Goal: Task Accomplishment & Management: Use online tool/utility

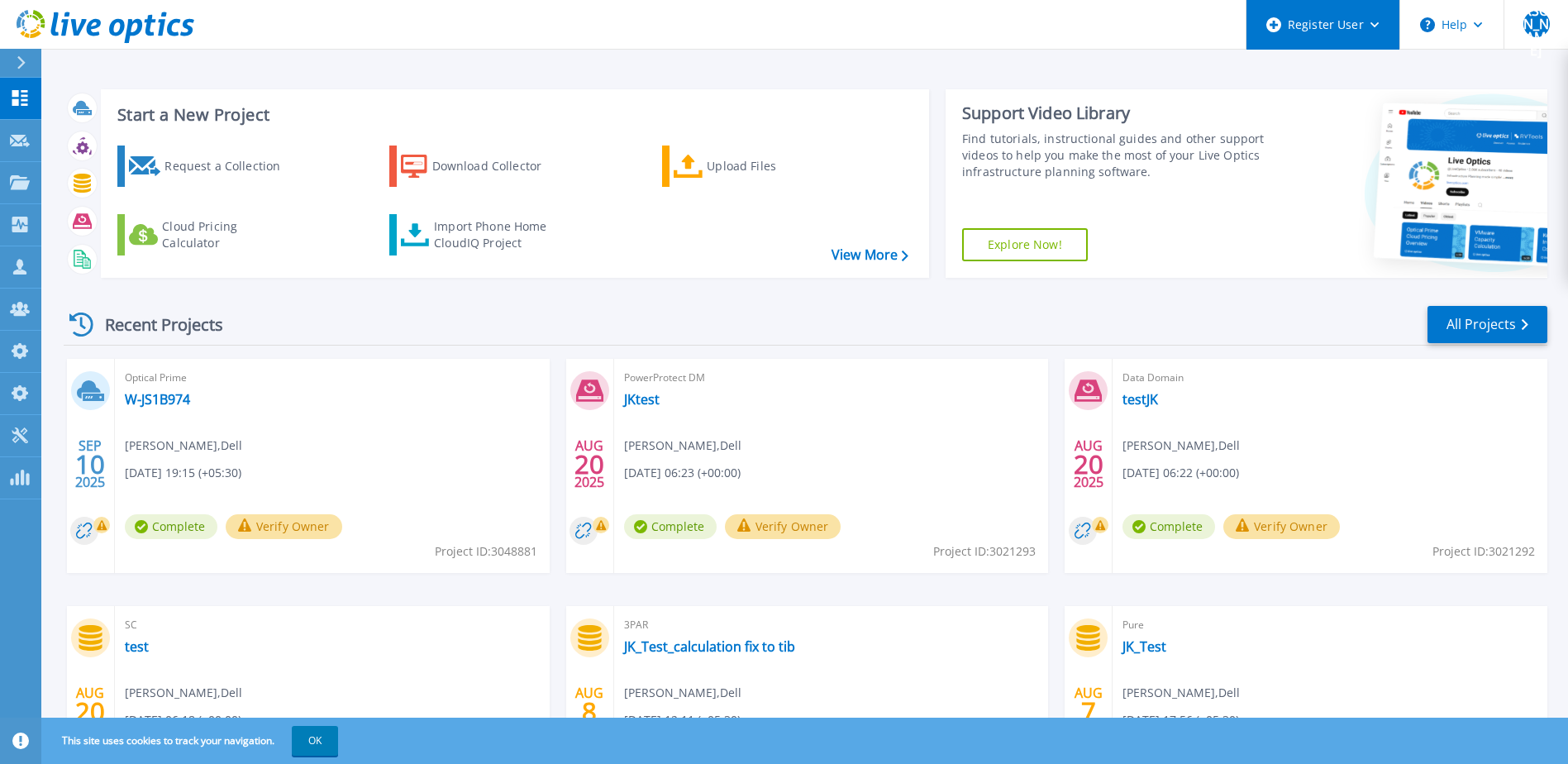
click at [1356, 31] on div "Register User" at bounding box center [1323, 25] width 153 height 49
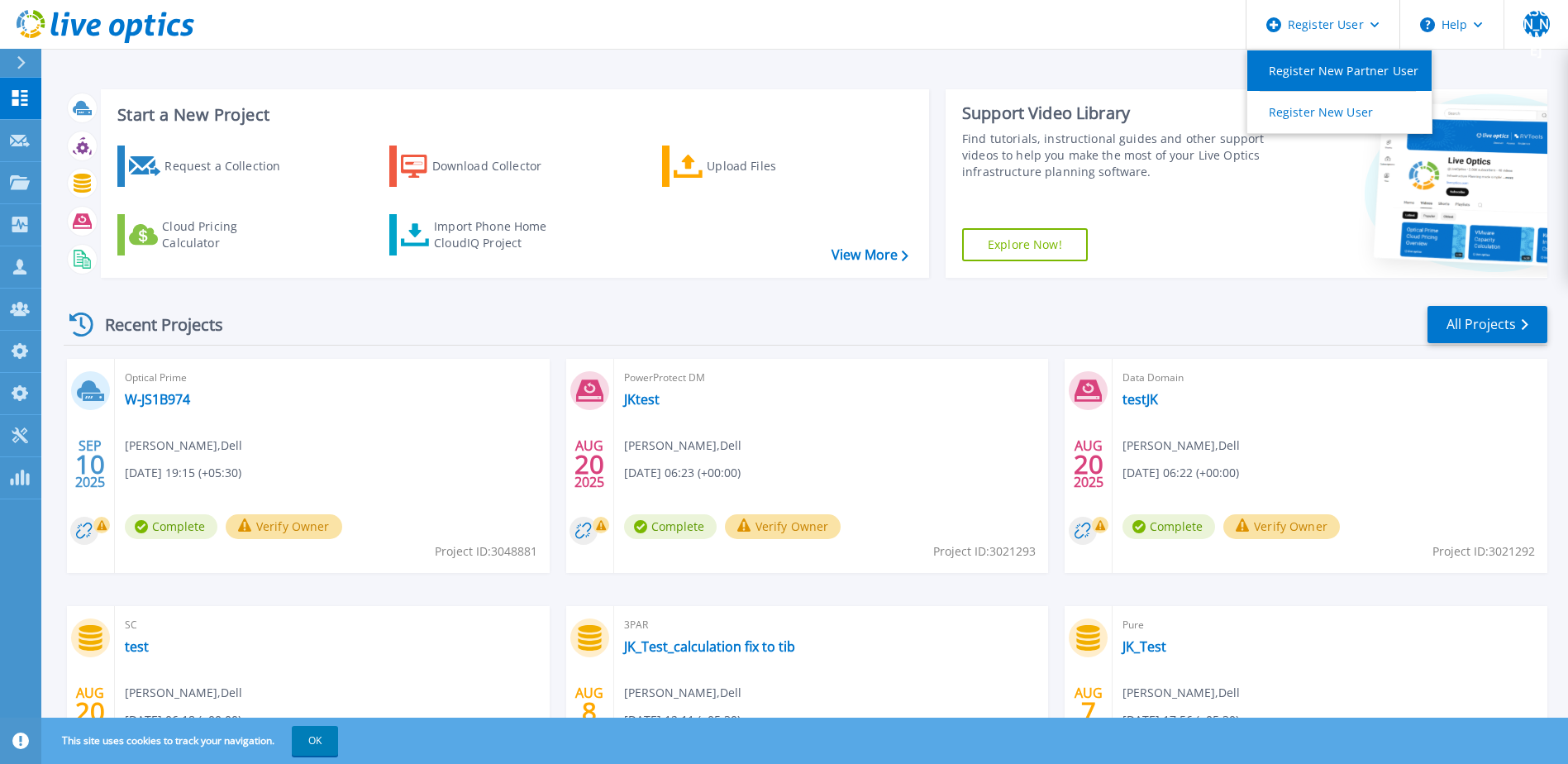
click at [1329, 68] on link "Register New Partner User" at bounding box center [1340, 70] width 185 height 40
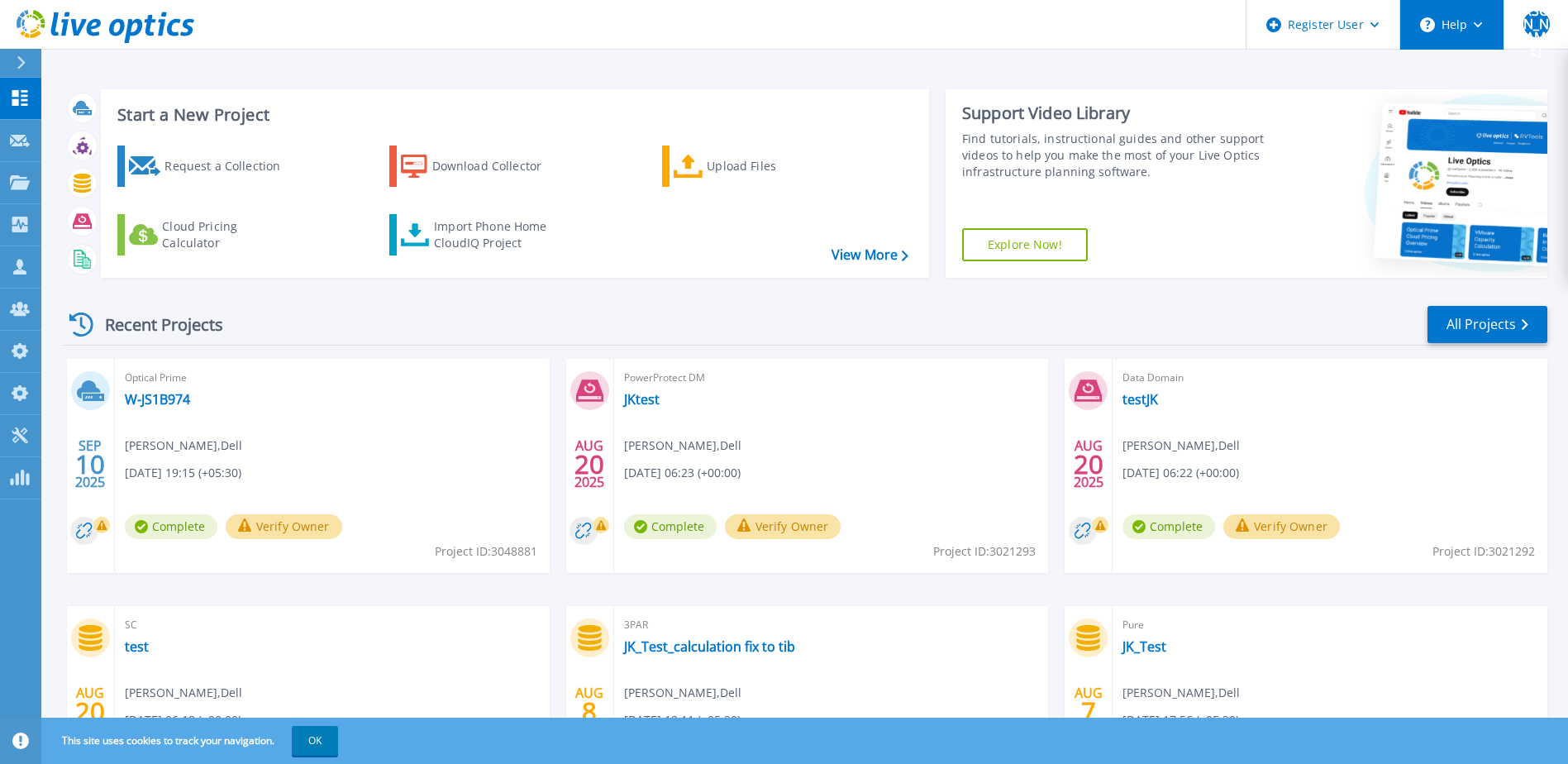
click at [1476, 25] on icon at bounding box center [1478, 26] width 9 height 6
click at [1556, 10] on button "[PERSON_NAME]" at bounding box center [1537, 25] width 65 height 49
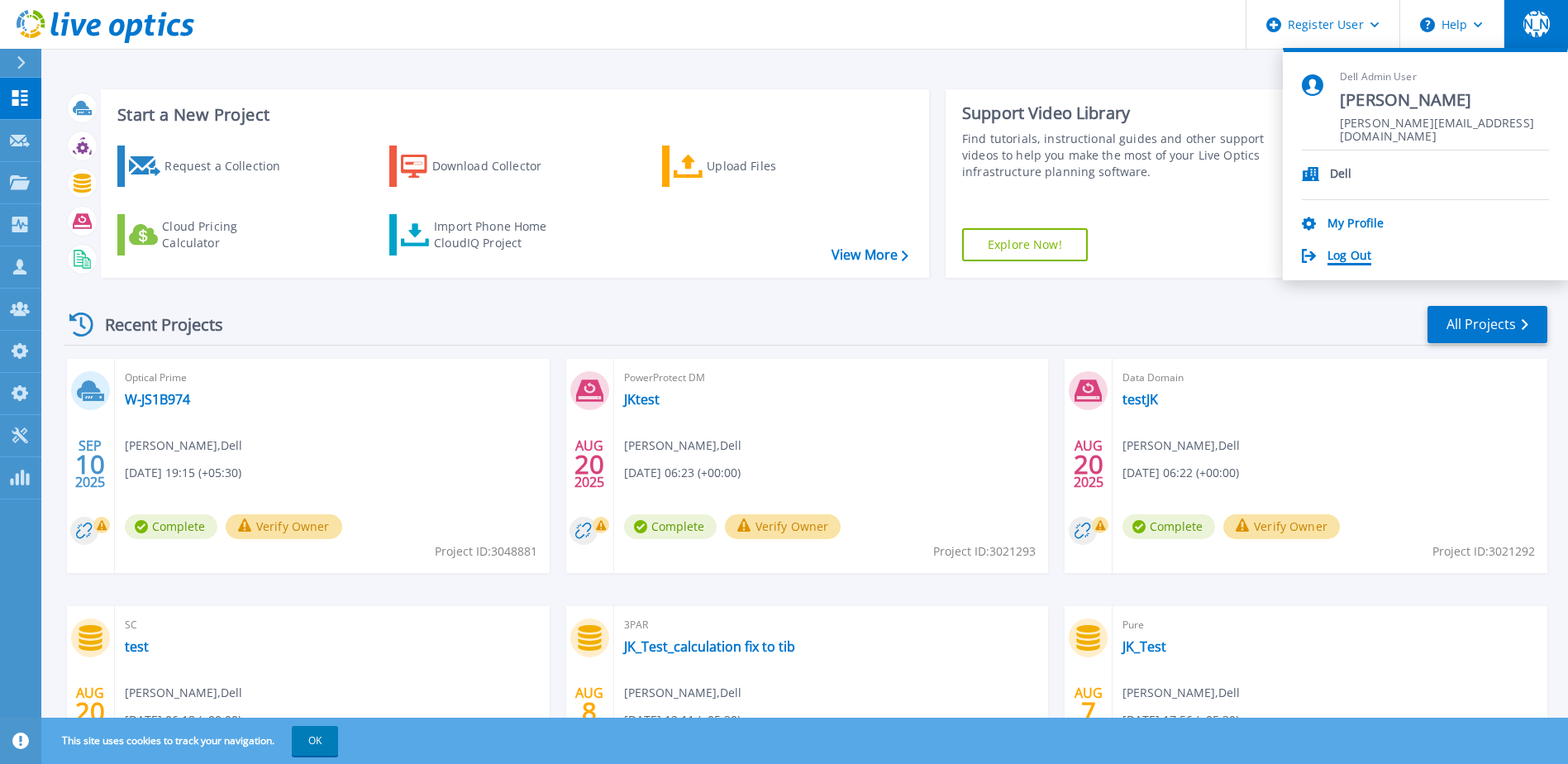
click at [1344, 256] on link "Log Out" at bounding box center [1350, 257] width 44 height 16
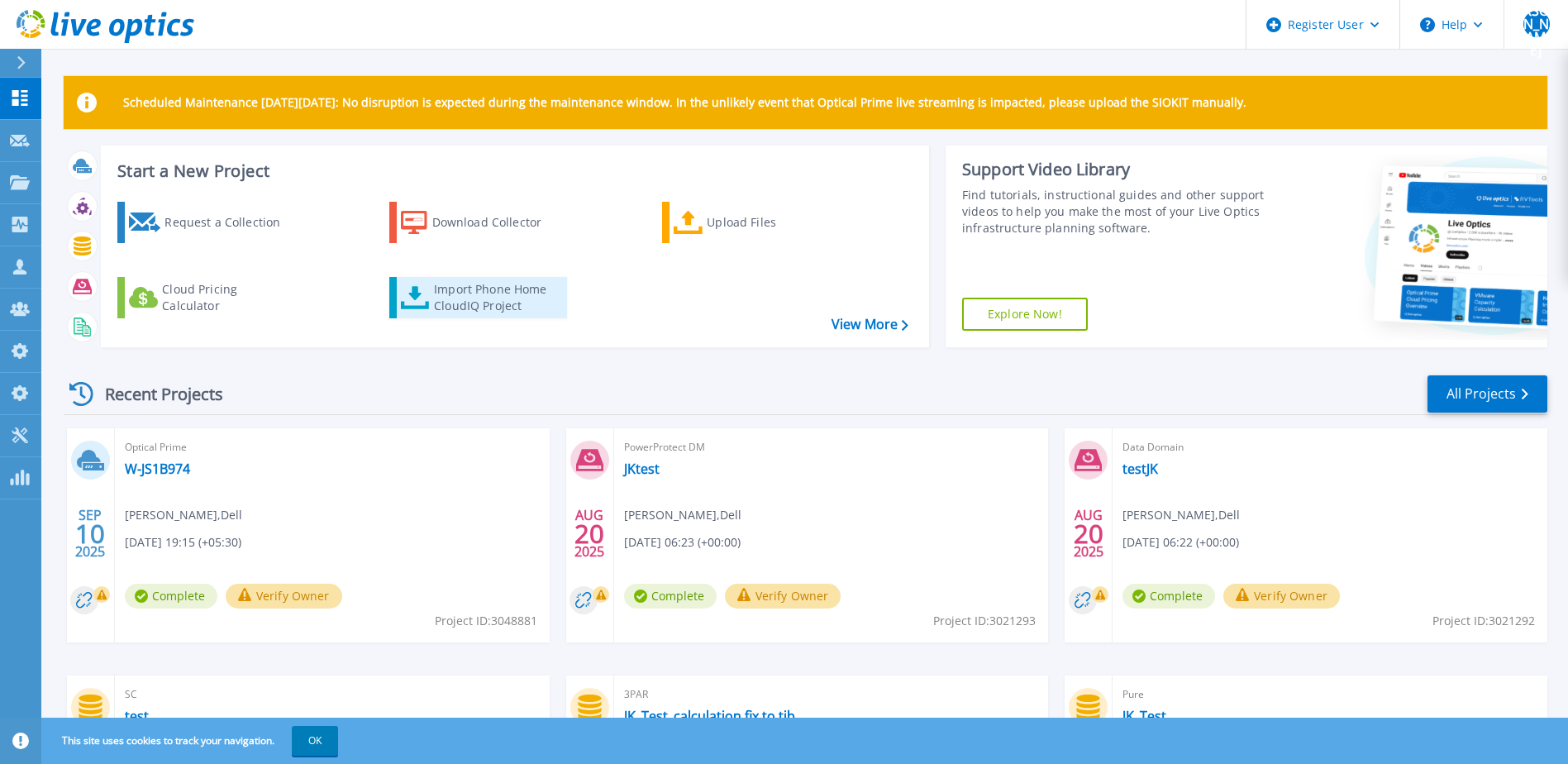
click at [443, 294] on div "Import Phone Home CloudIQ Project" at bounding box center [497, 298] width 129 height 33
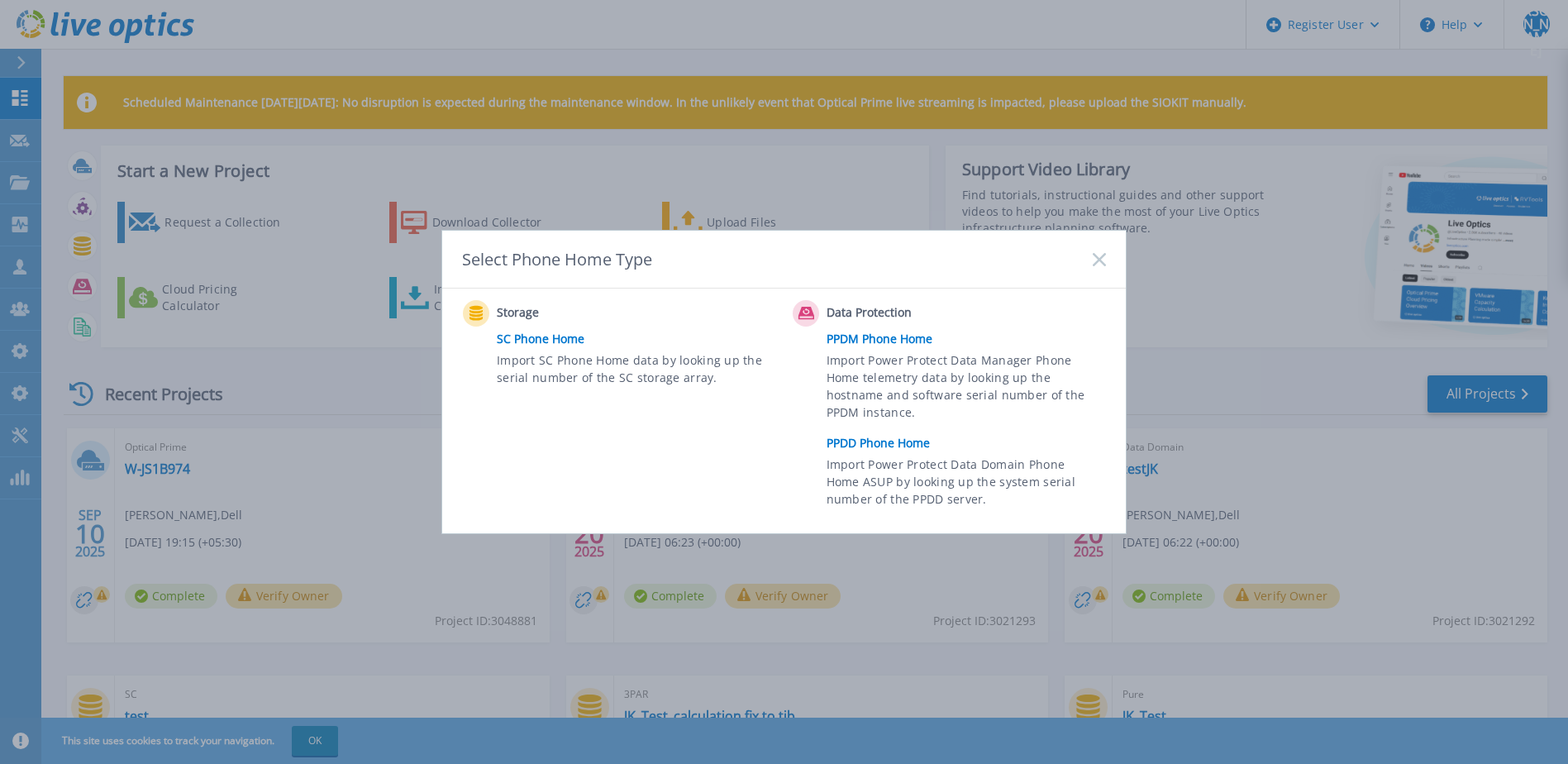
click at [1097, 263] on rect at bounding box center [1099, 259] width 14 height 14
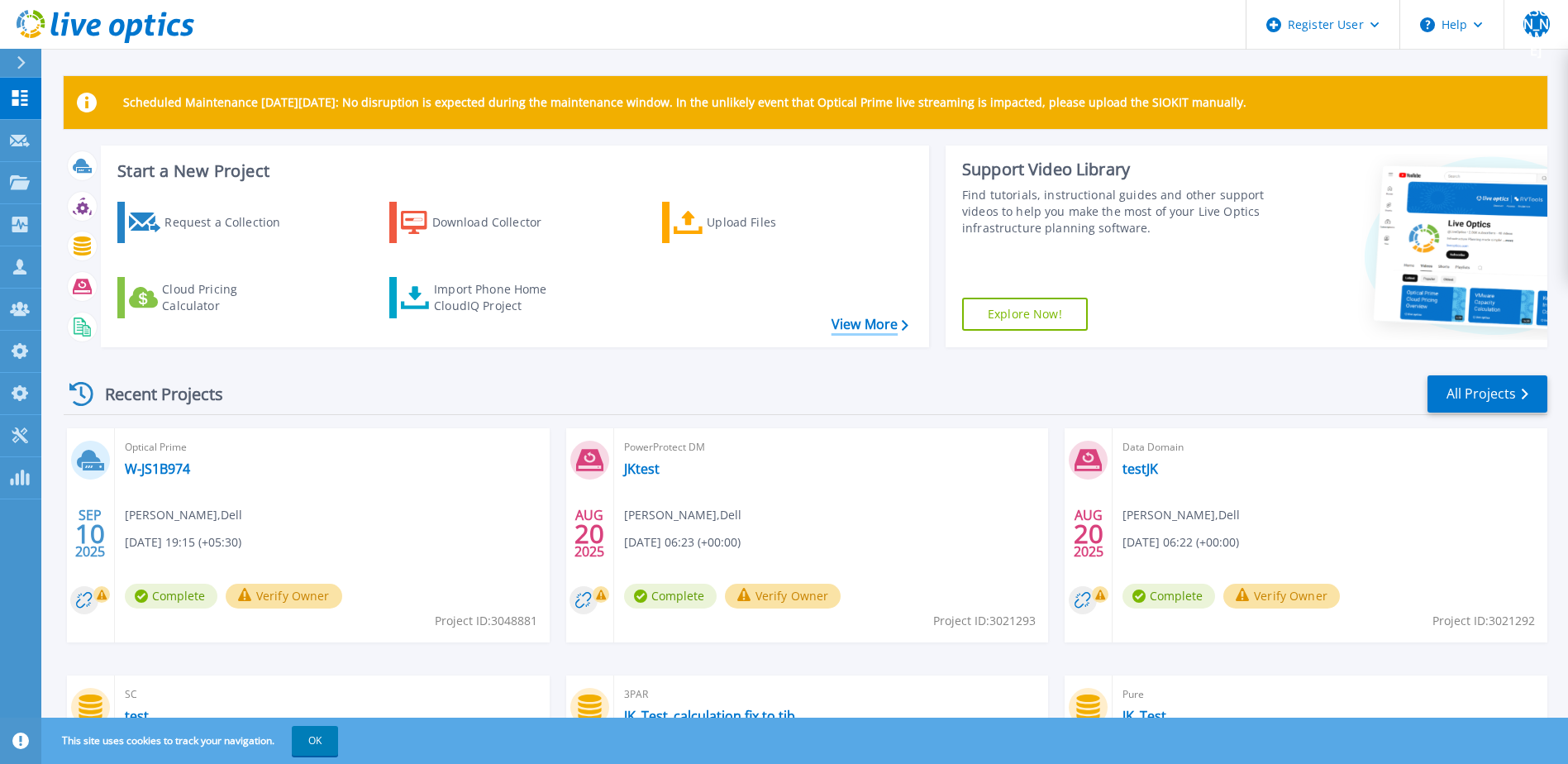
click at [847, 318] on link "View More" at bounding box center [870, 324] width 77 height 16
